Goal: Information Seeking & Learning: Learn about a topic

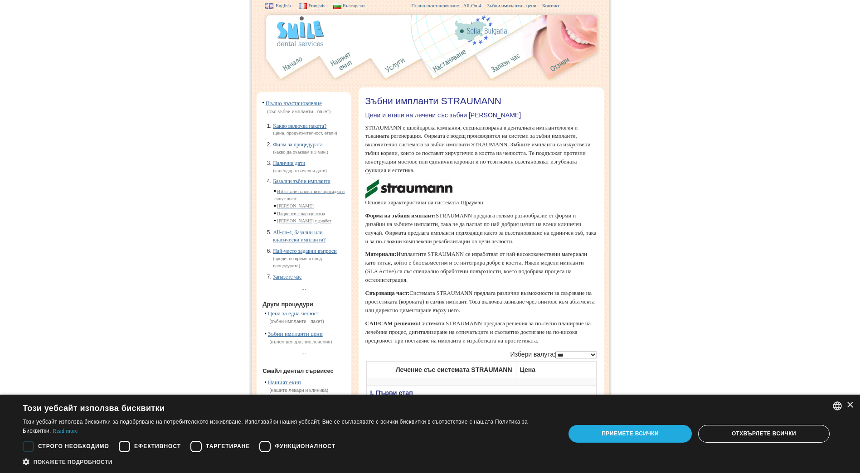
click at [647, 430] on div "Приемете всички" at bounding box center [629, 433] width 123 height 17
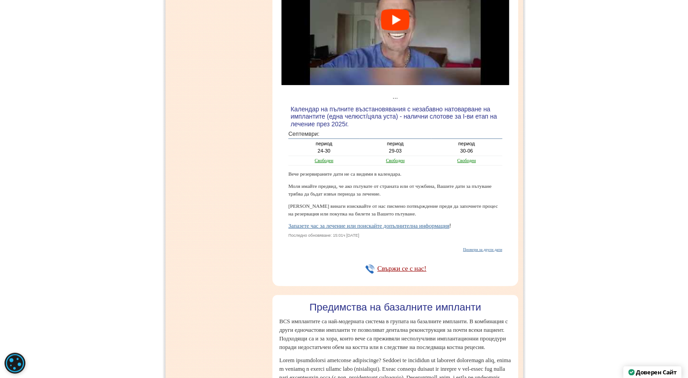
scroll to position [1015, 0]
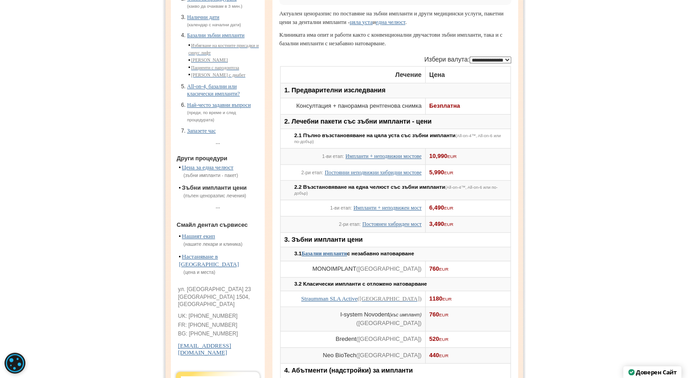
scroll to position [145, 0]
click at [359, 303] on link "Straumman SLA Active ([GEOGRAPHIC_DATA])" at bounding box center [361, 299] width 120 height 7
